Goal: Transaction & Acquisition: Purchase product/service

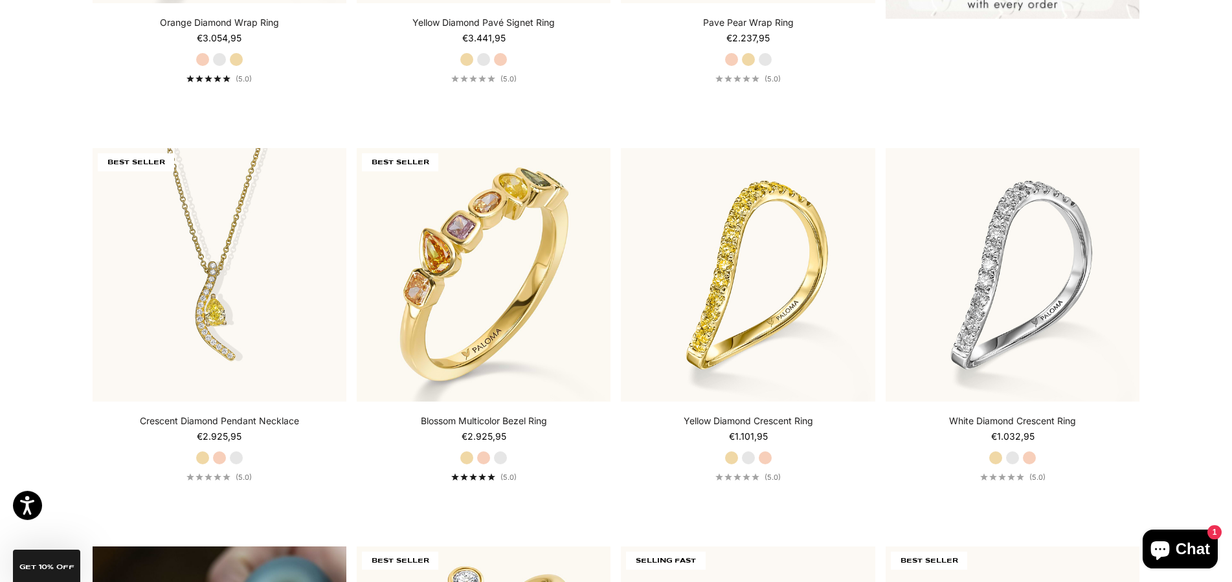
scroll to position [990, 0]
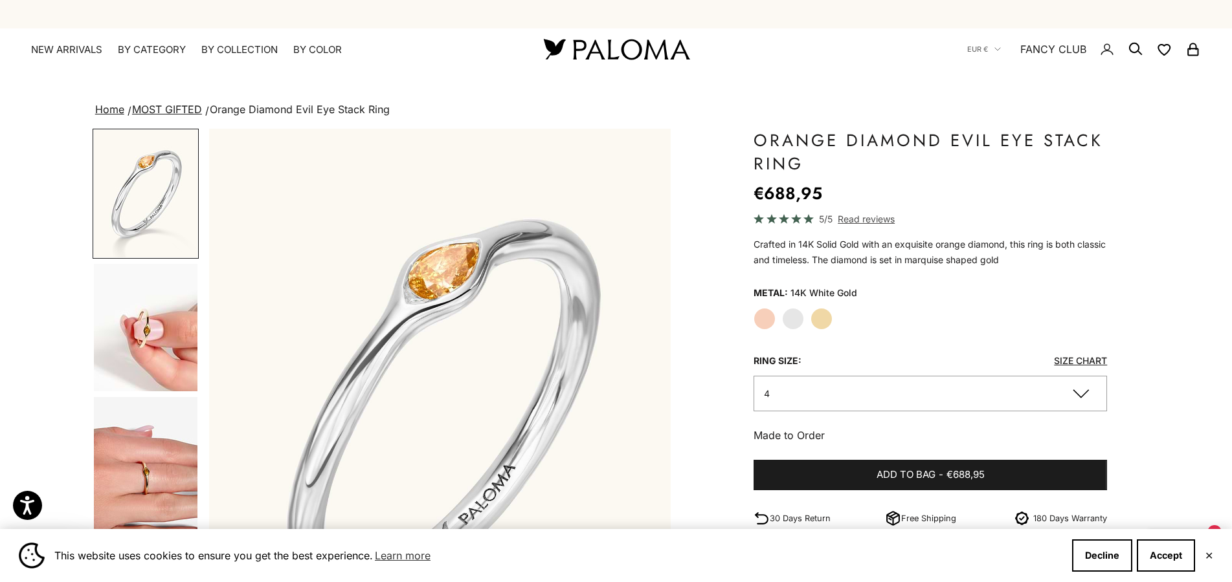
click at [155, 345] on img "Go to item 4" at bounding box center [146, 327] width 104 height 127
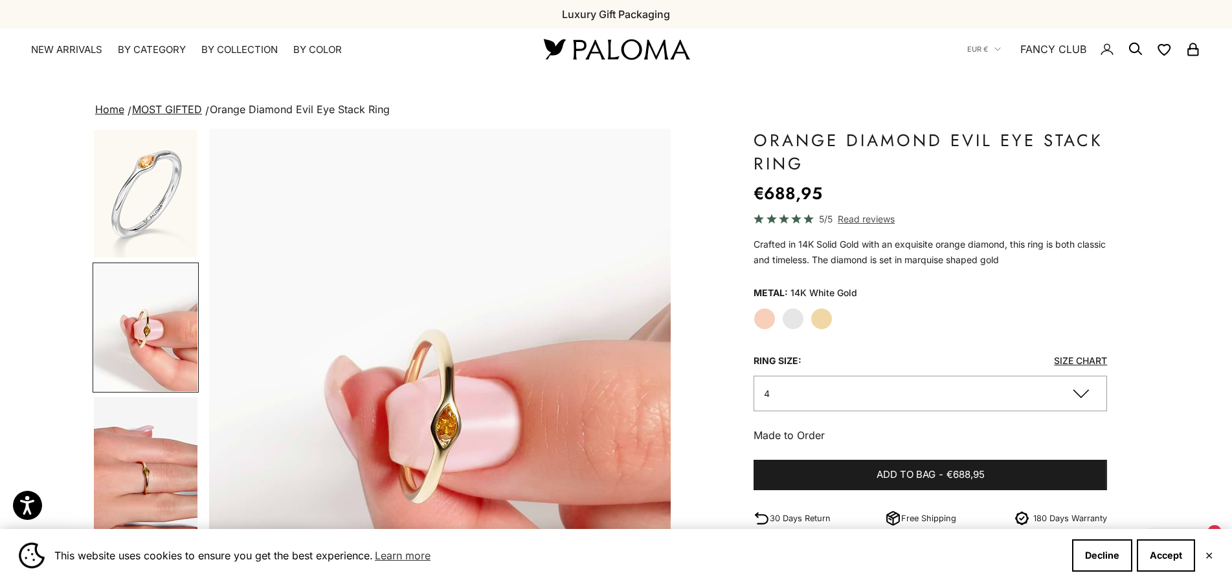
scroll to position [0, 477]
click at [156, 474] on img "Go to item 5" at bounding box center [146, 474] width 104 height 155
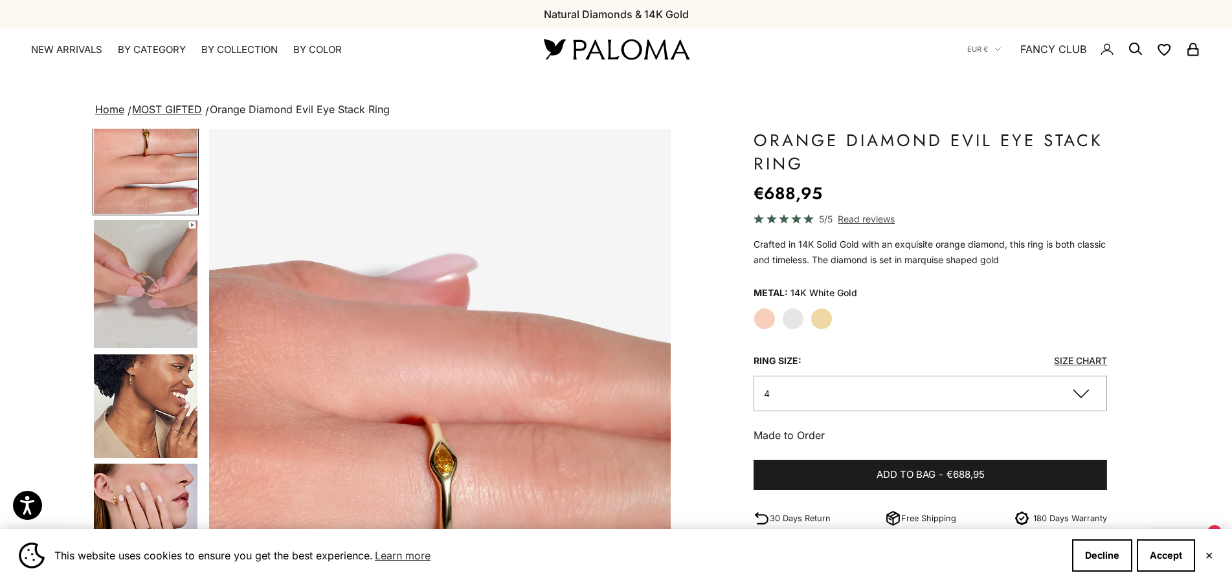
scroll to position [371, 0]
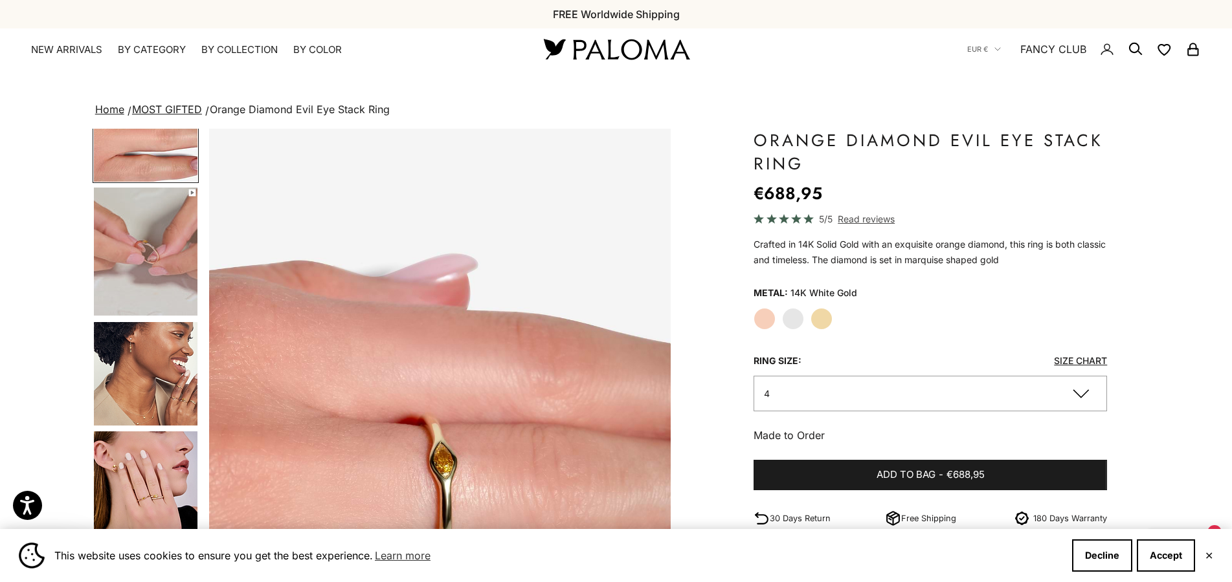
click at [144, 494] on img "Go to item 10" at bounding box center [146, 496] width 104 height 129
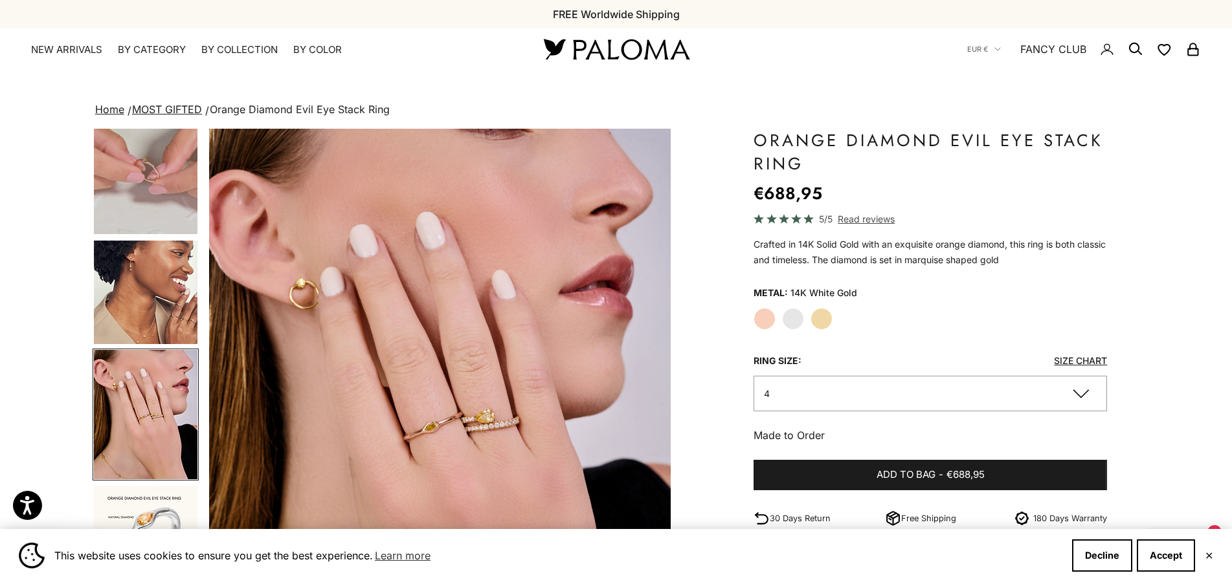
scroll to position [0, 2387]
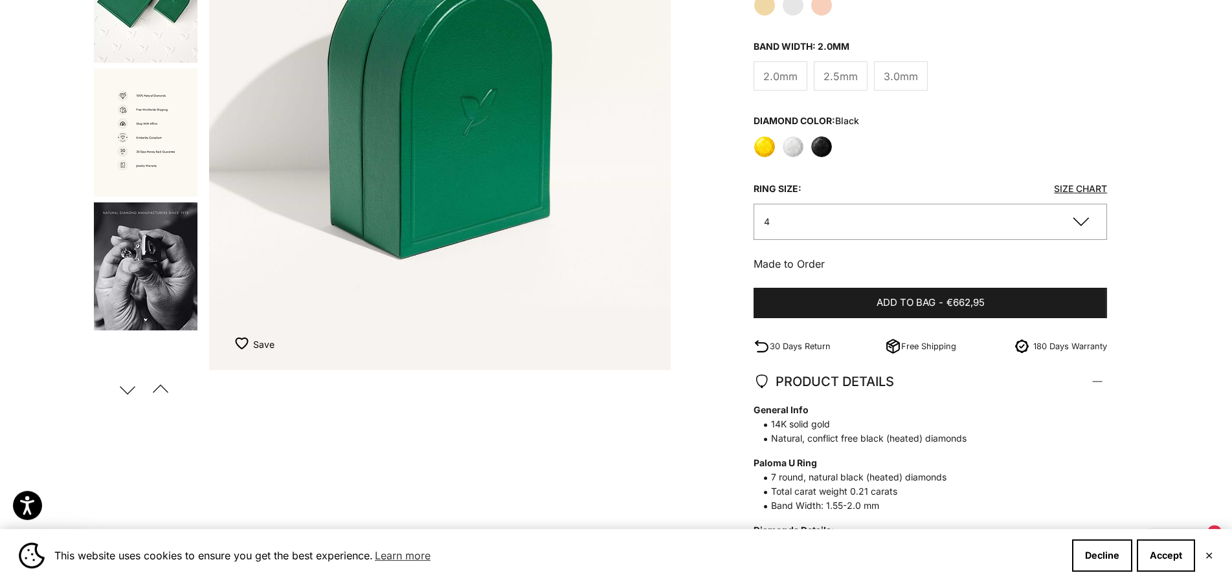
scroll to position [330, 0]
click at [166, 269] on img "Go to item 10" at bounding box center [146, 266] width 104 height 128
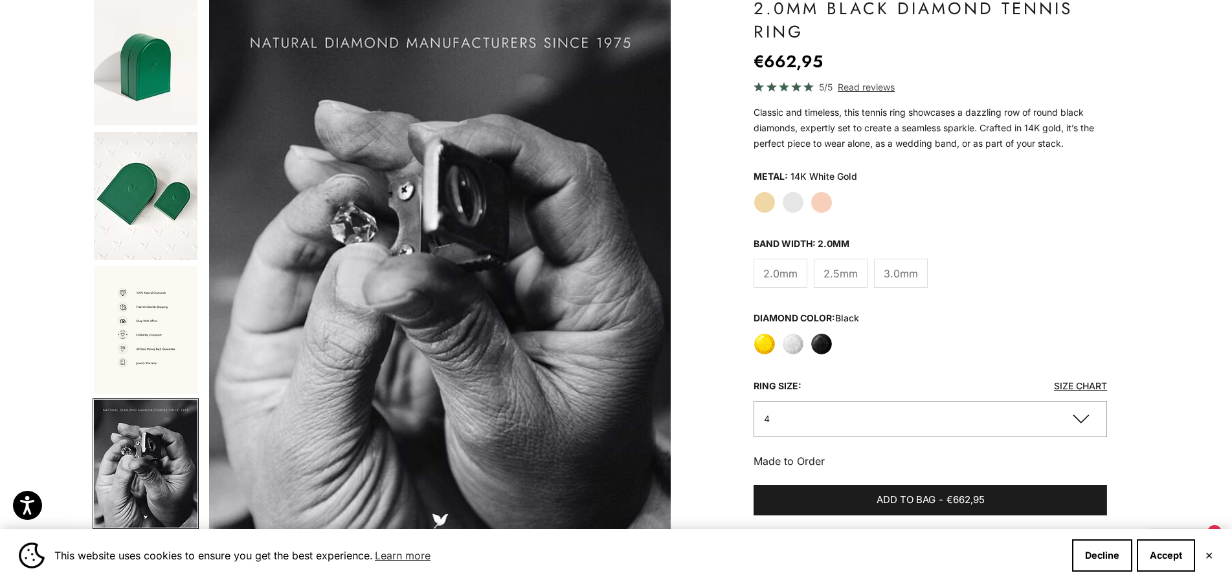
scroll to position [198, 0]
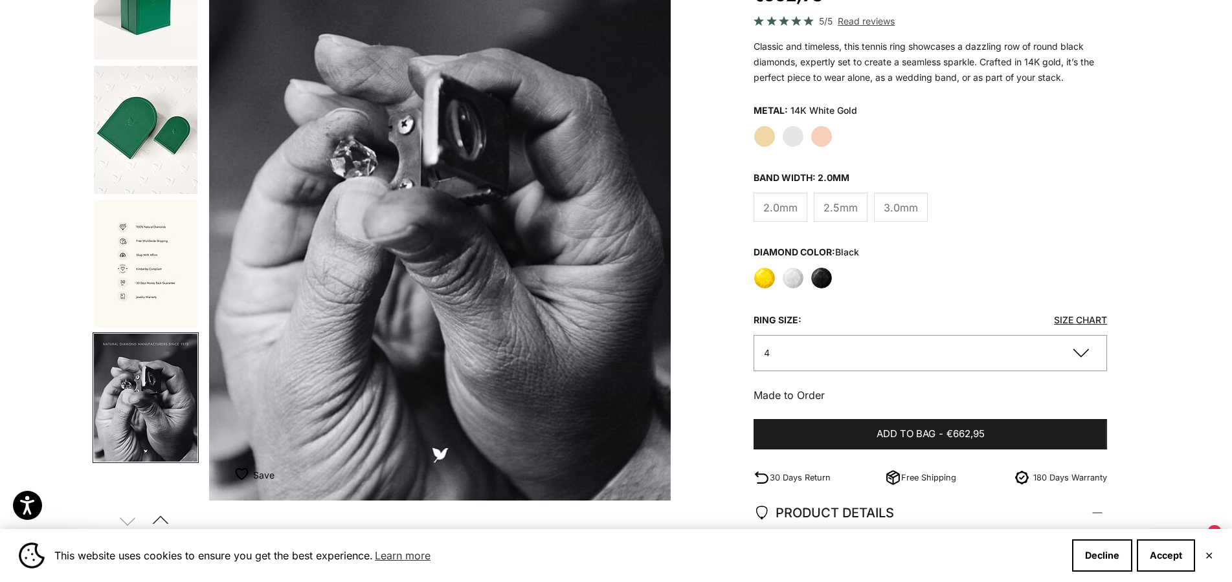
click at [157, 512] on button "Previous" at bounding box center [160, 521] width 29 height 30
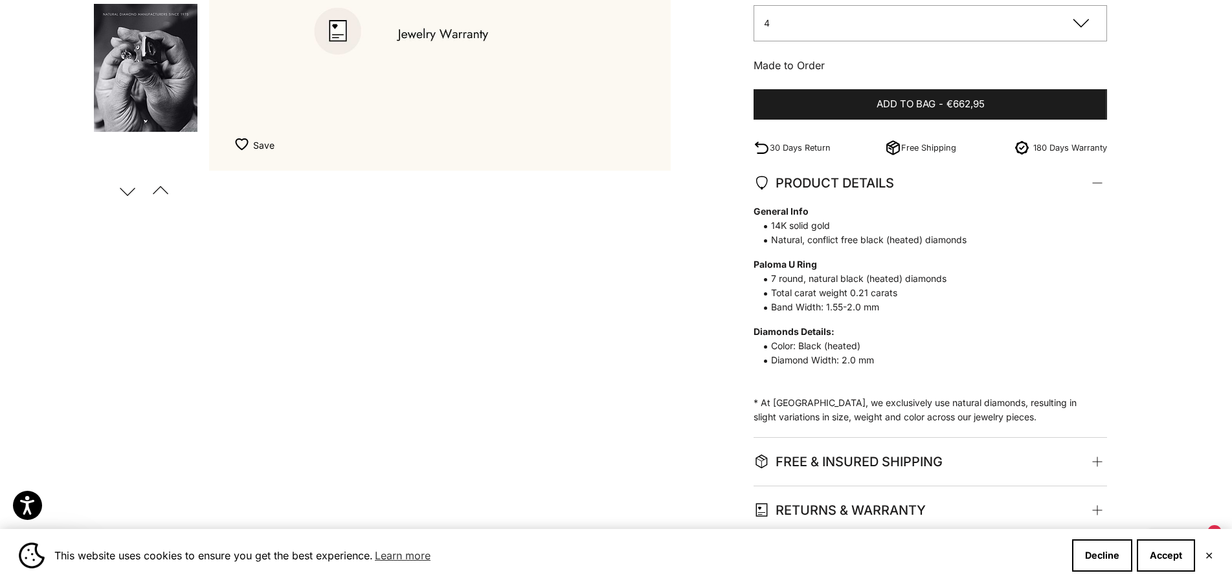
scroll to position [396, 0]
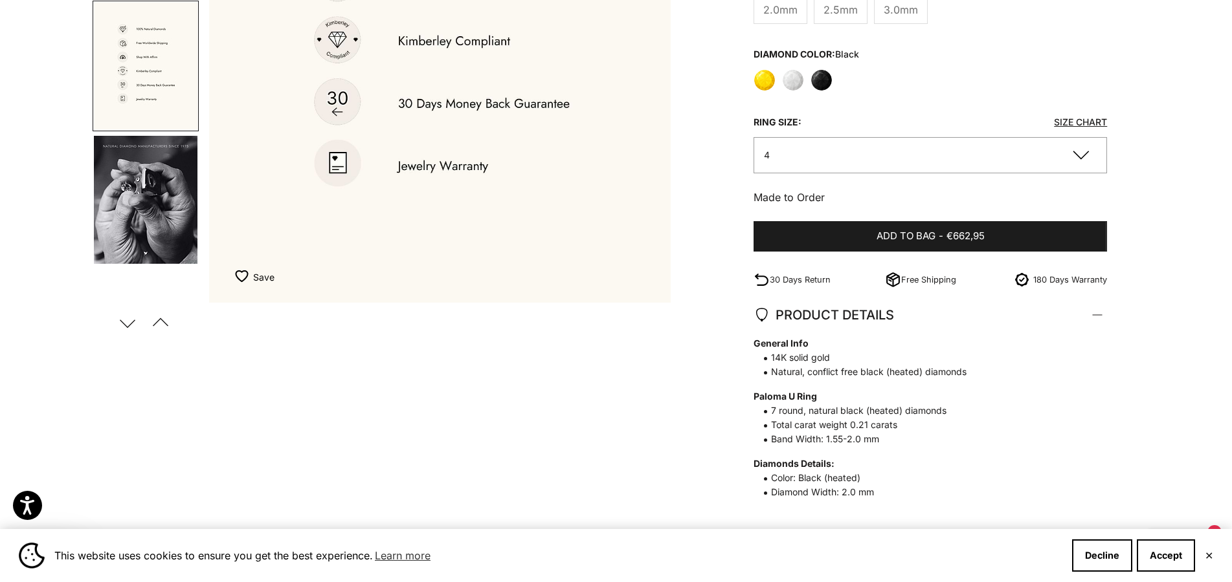
click at [344, 166] on img "Item 9 of 10" at bounding box center [440, 18] width 462 height 570
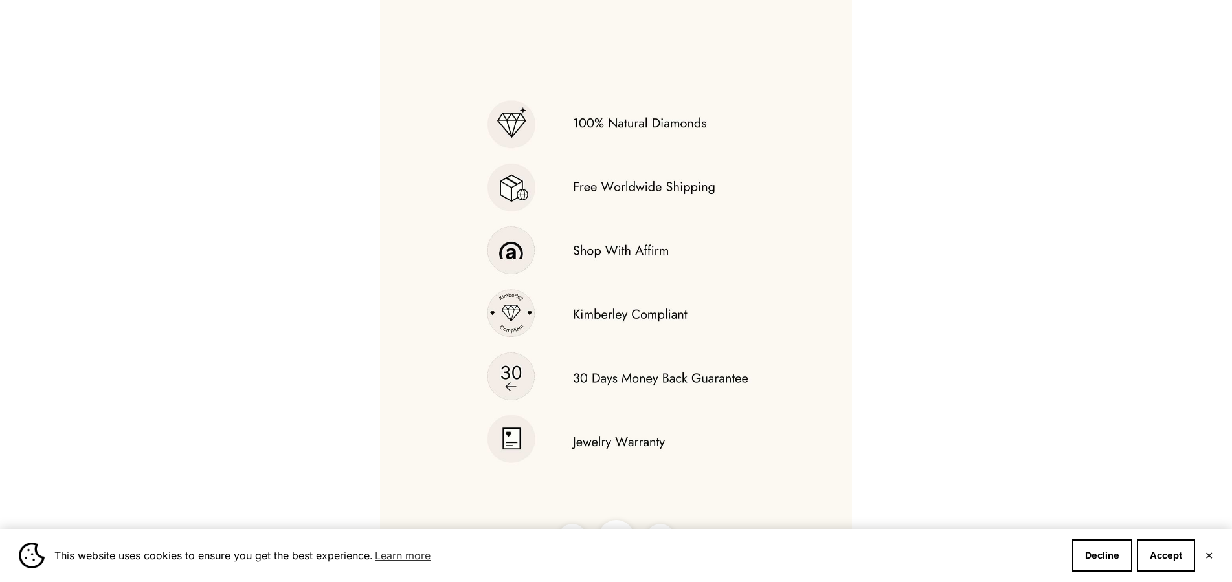
click at [639, 443] on img at bounding box center [616, 291] width 472 height 582
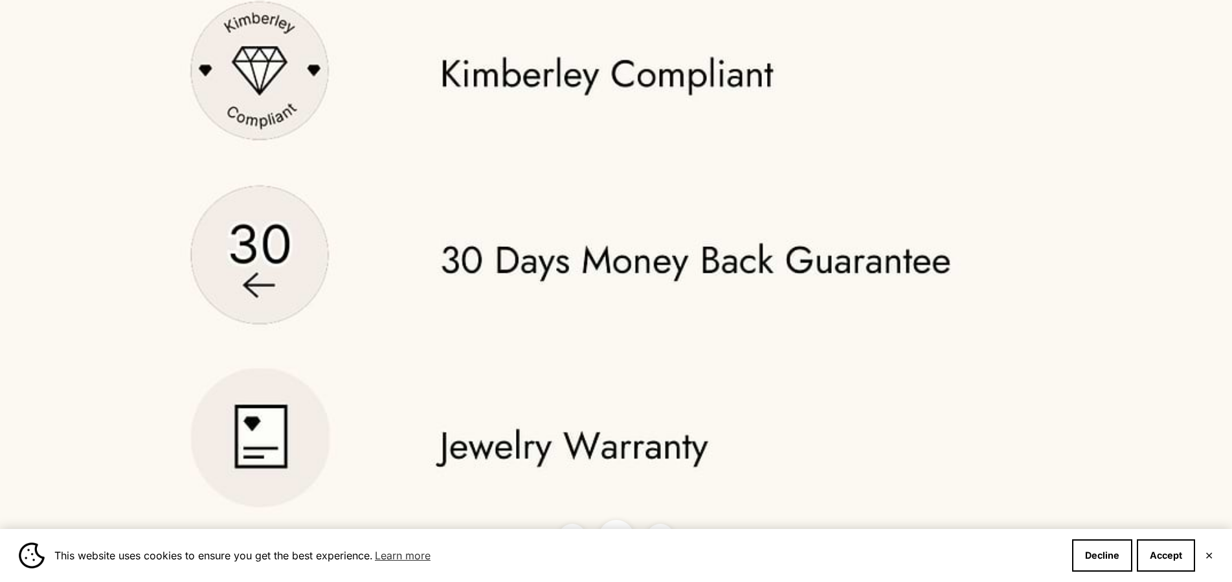
click at [678, 396] on img at bounding box center [565, 6] width 1375 height 1699
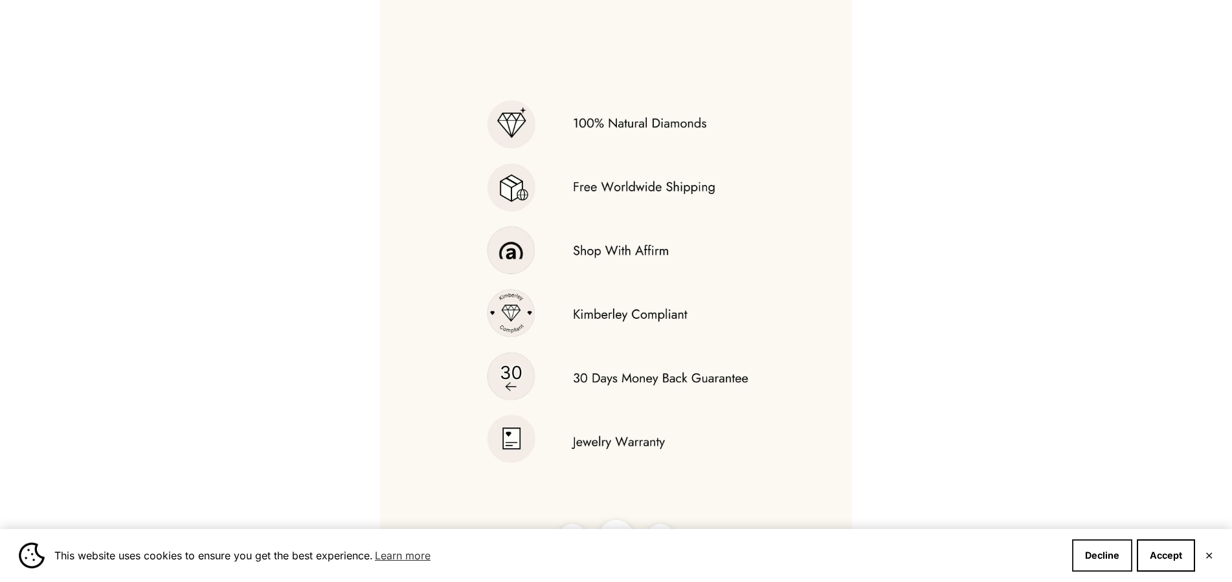
click at [1129, 556] on button "Decline" at bounding box center [1102, 556] width 60 height 32
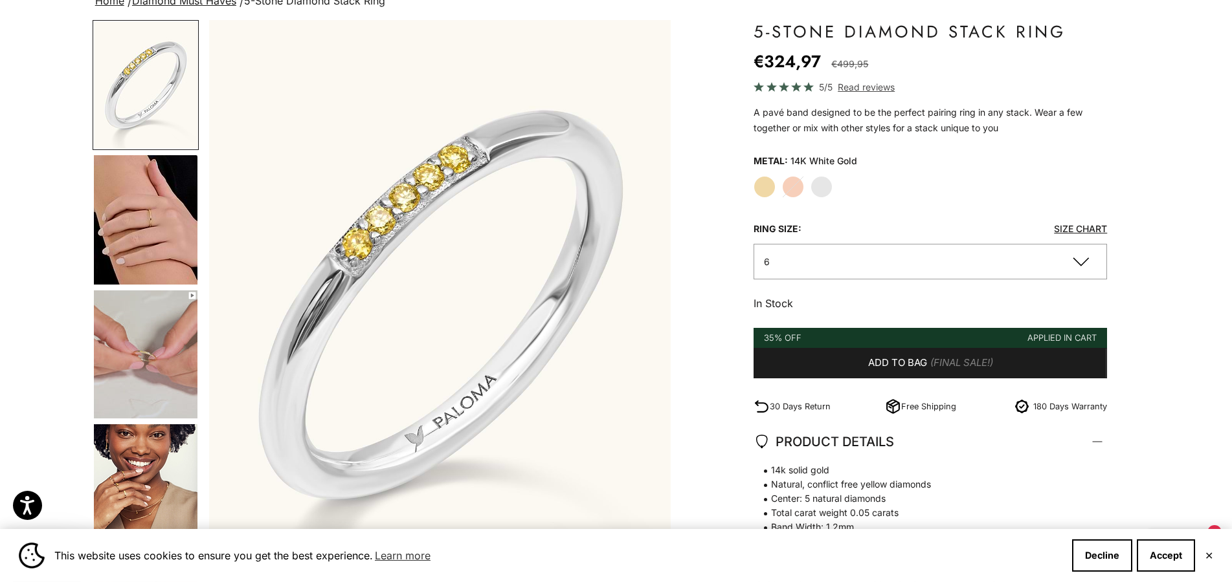
scroll to position [132, 0]
